Goal: Book appointment/travel/reservation

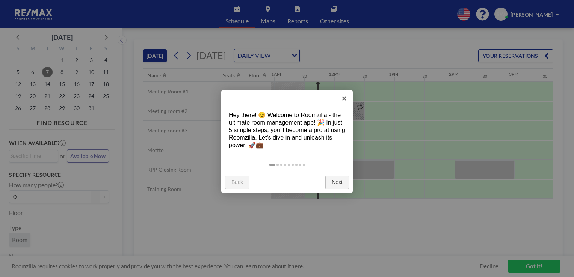
scroll to position [0, 661]
click at [346, 98] on link "×" at bounding box center [344, 98] width 17 height 17
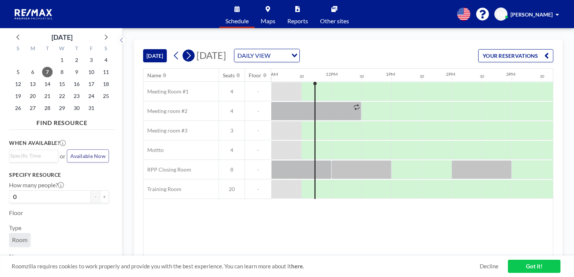
click at [192, 57] on icon at bounding box center [188, 55] width 7 height 11
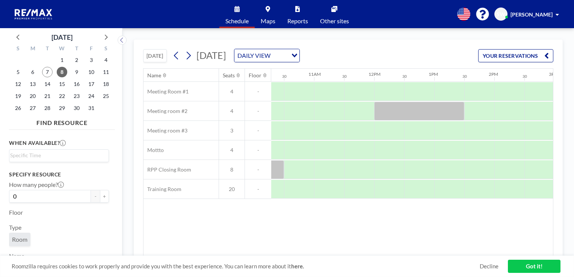
scroll to position [0, 619]
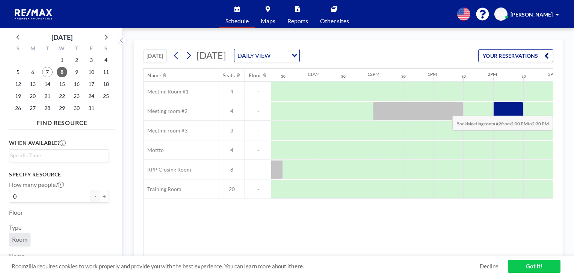
click at [496, 110] on div at bounding box center [508, 111] width 30 height 19
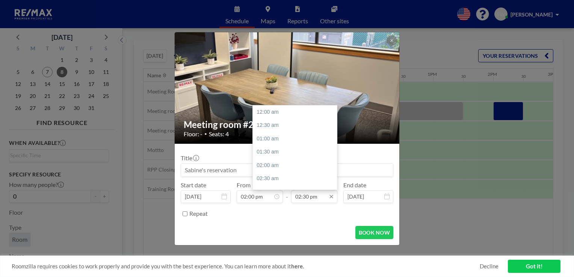
scroll to position [388, 0]
click at [269, 139] on div "03:30 pm" at bounding box center [297, 139] width 88 height 14
type input "03:30 pm"
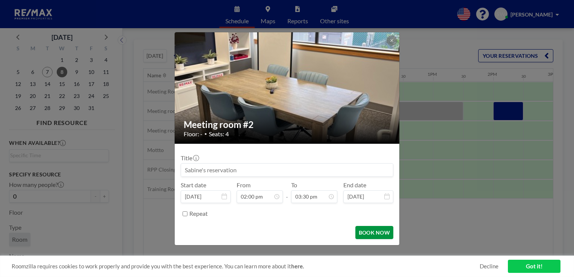
click at [376, 234] on button "BOOK NOW" at bounding box center [374, 232] width 38 height 13
